Goal: Task Accomplishment & Management: Use online tool/utility

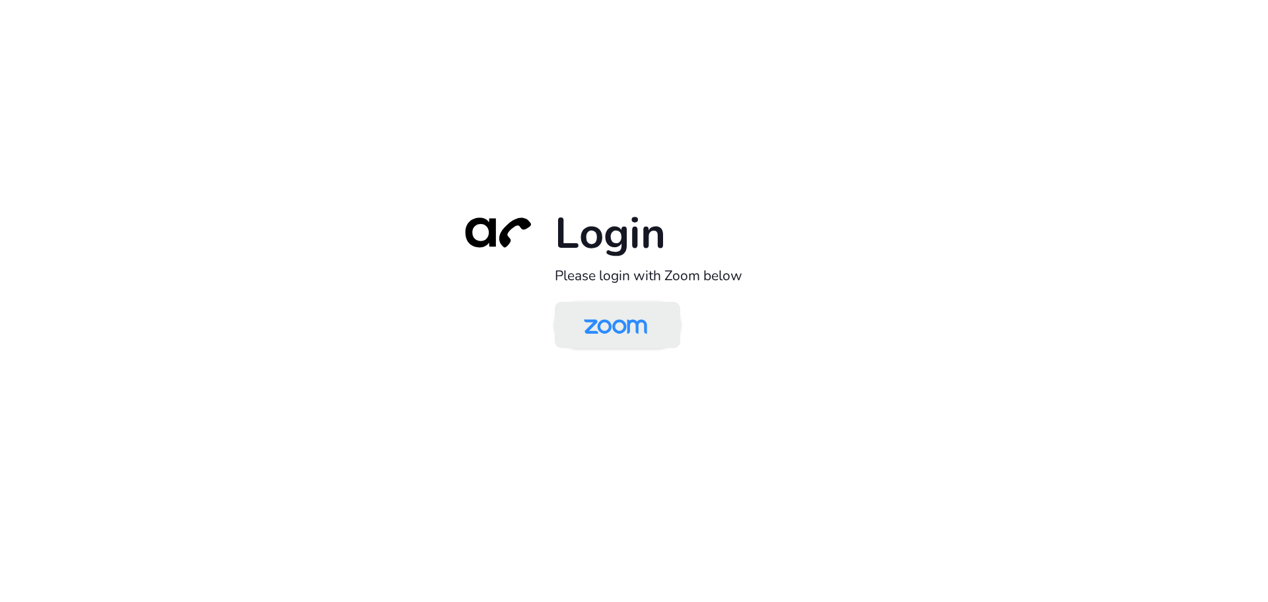
click at [638, 330] on img at bounding box center [615, 326] width 91 height 43
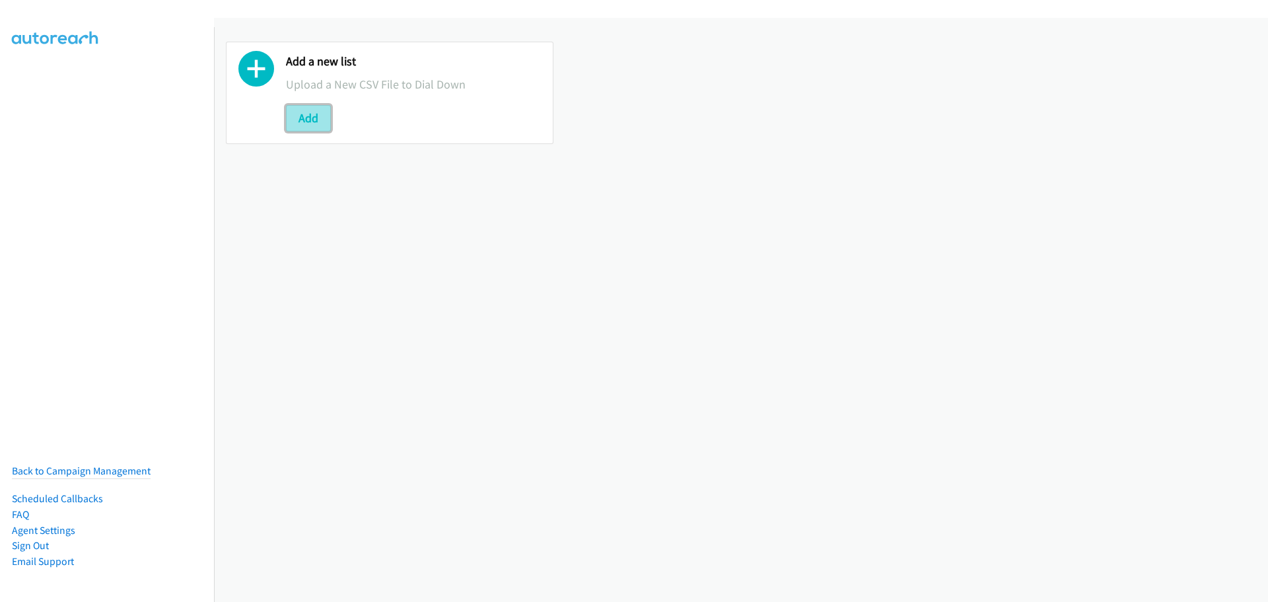
click at [318, 117] on button "Add" at bounding box center [308, 118] width 45 height 26
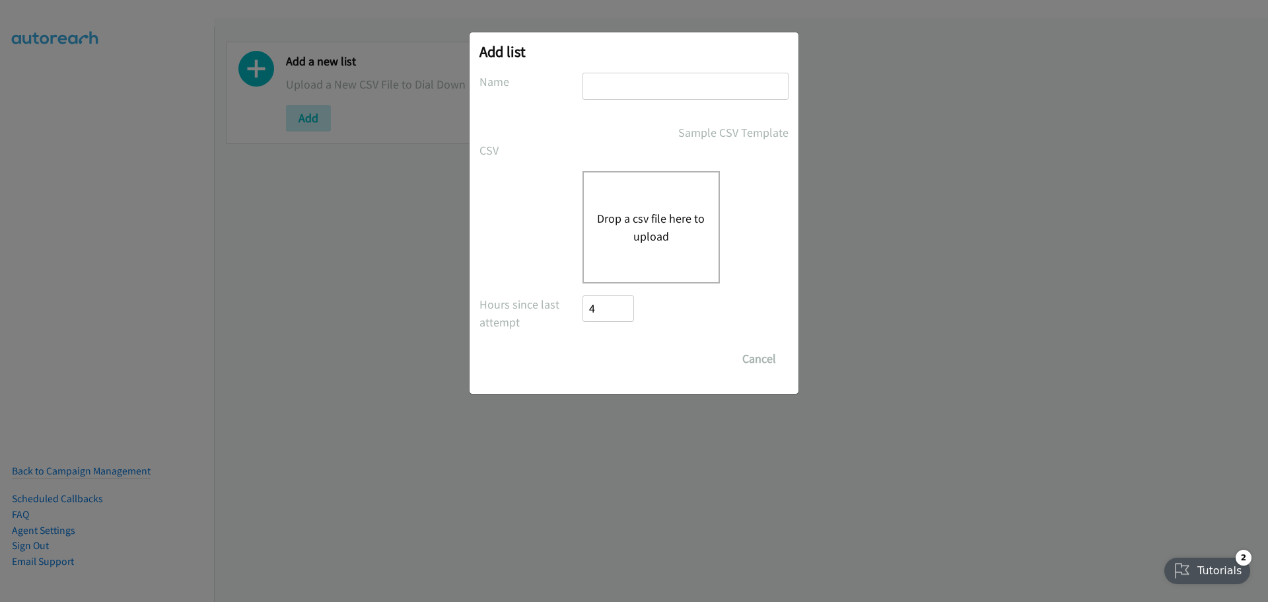
click at [645, 219] on button "Drop a csv file here to upload" at bounding box center [651, 227] width 108 height 36
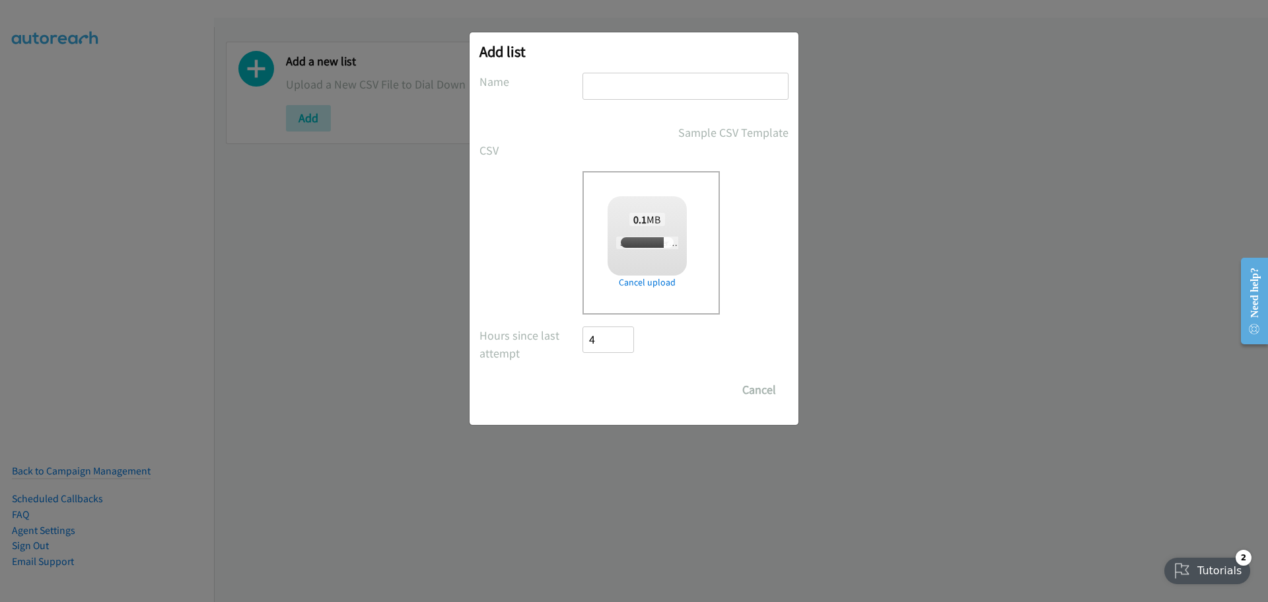
click at [621, 77] on input "text" at bounding box center [686, 86] width 206 height 27
checkbox input "true"
type input "Dell"
click at [632, 386] on input "Save List" at bounding box center [617, 390] width 69 height 26
